Goal: Find specific page/section: Find specific page/section

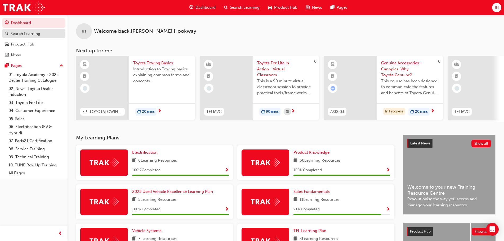
click at [21, 32] on div "Search Learning" at bounding box center [26, 34] width 30 height 6
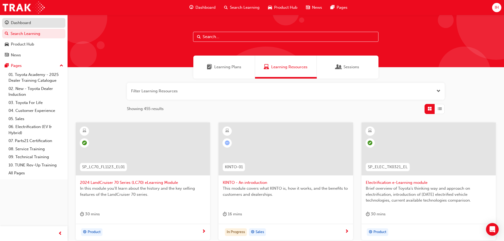
click at [23, 22] on div "Dashboard" at bounding box center [21, 23] width 20 height 6
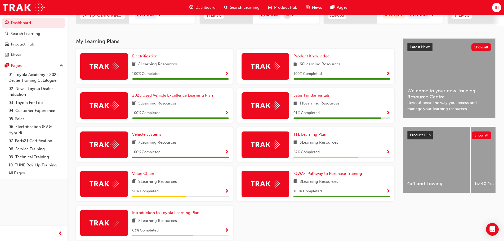
scroll to position [124, 0]
